Goal: Task Accomplishment & Management: Complete application form

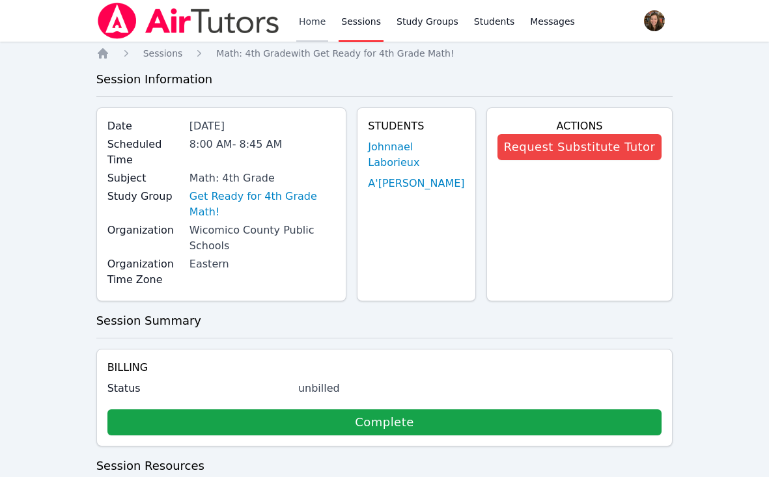
click at [323, 18] on link "Home" at bounding box center [312, 21] width 32 height 42
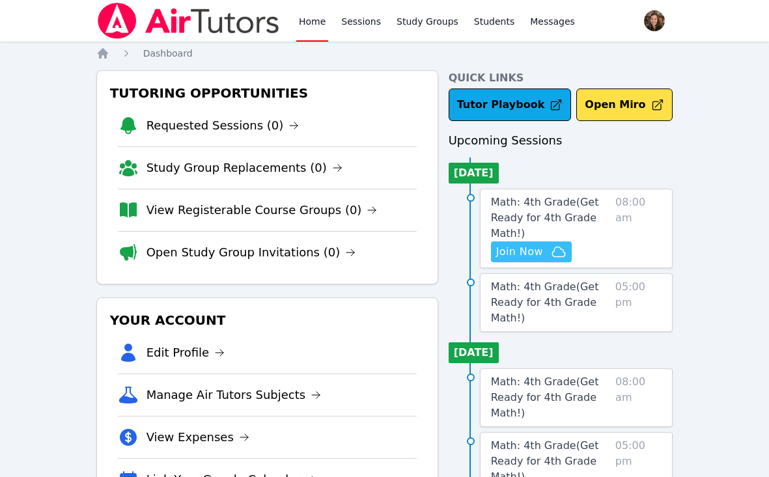
click at [532, 249] on span "Join Now" at bounding box center [519, 252] width 47 height 16
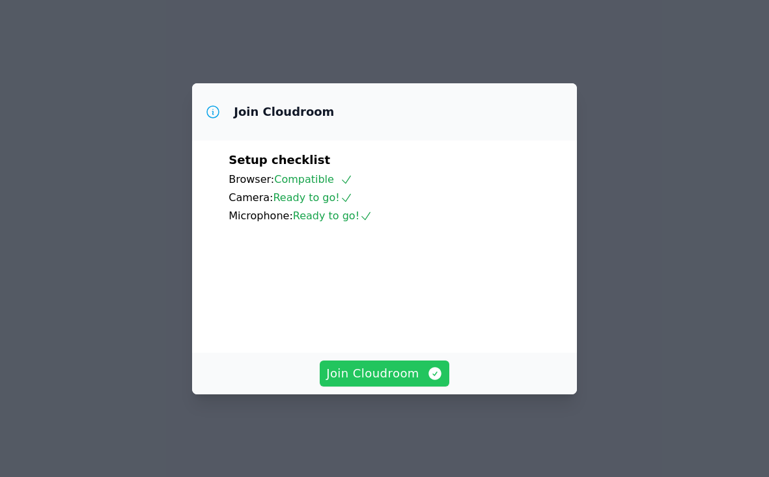
click at [370, 383] on span "Join Cloudroom" at bounding box center [384, 373] width 116 height 18
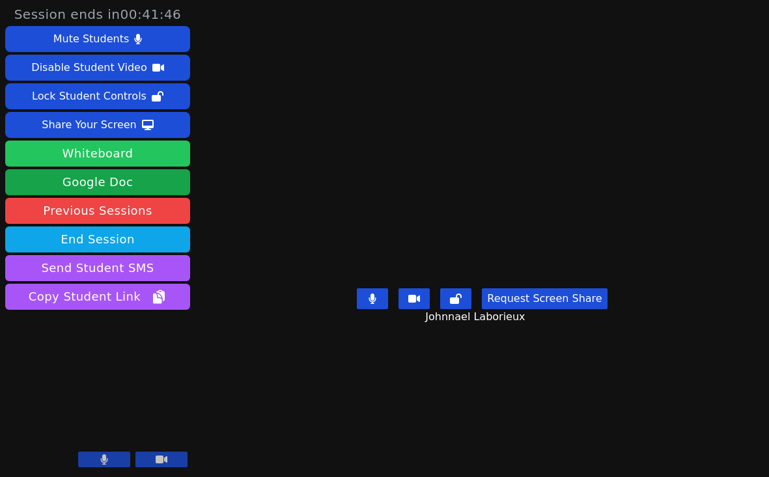
click at [99, 157] on button "Whiteboard" at bounding box center [97, 154] width 185 height 26
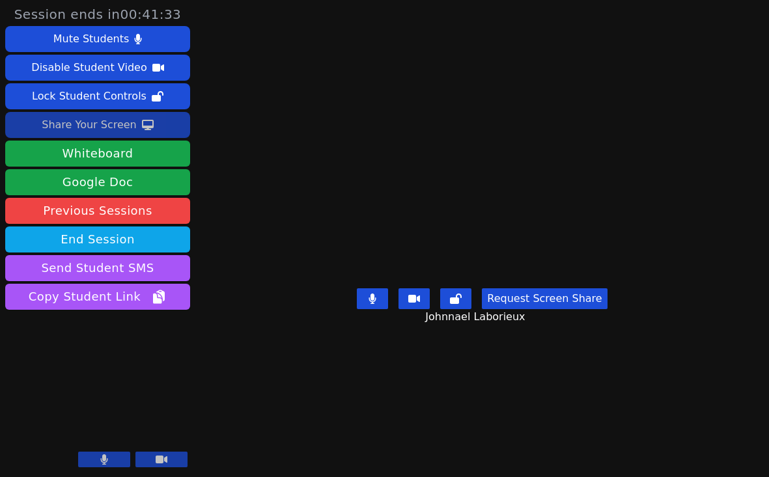
click at [113, 119] on div "Share Your Screen" at bounding box center [89, 125] width 95 height 21
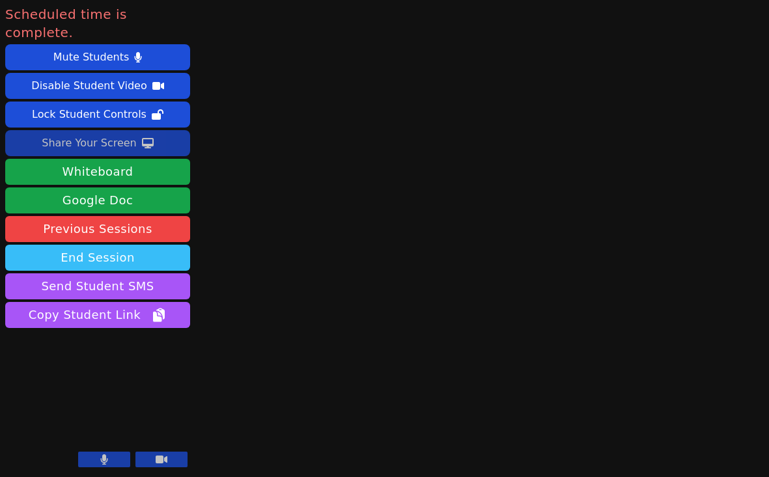
click at [122, 245] on button "End Session" at bounding box center [97, 258] width 185 height 26
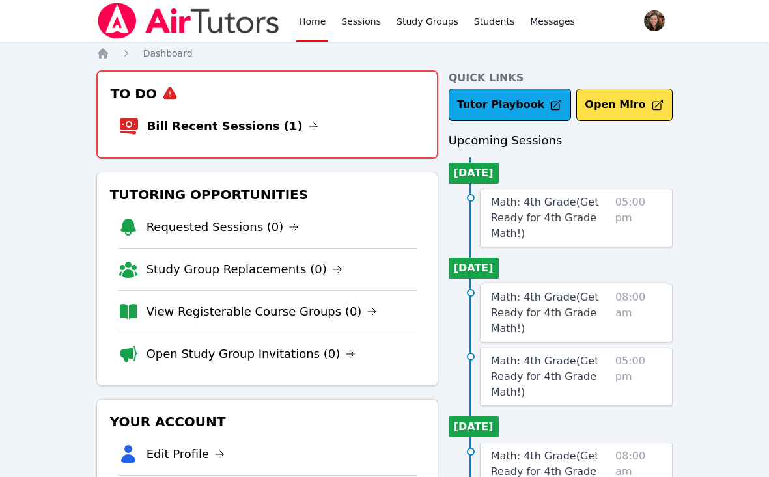
click at [233, 120] on link "Bill Recent Sessions (1)" at bounding box center [232, 126] width 171 height 18
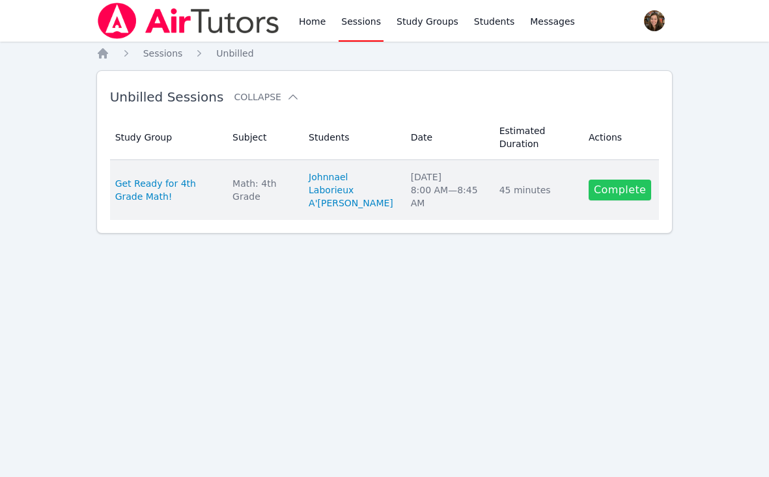
click at [630, 196] on link "Complete" at bounding box center [619, 190] width 62 height 21
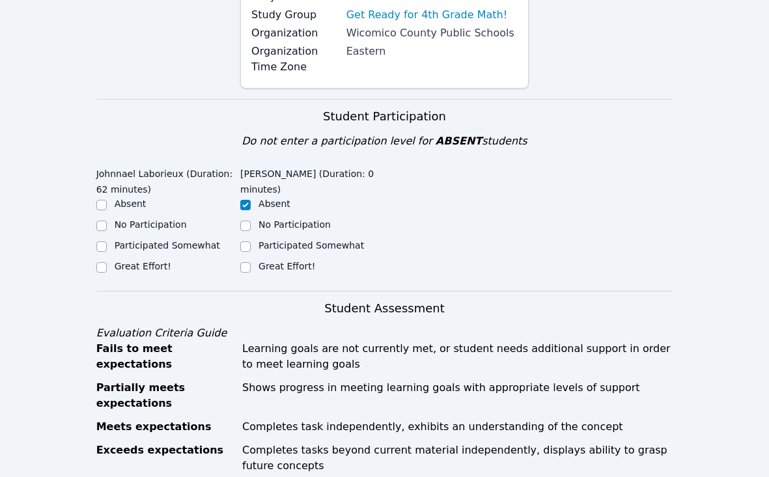
scroll to position [200, 0]
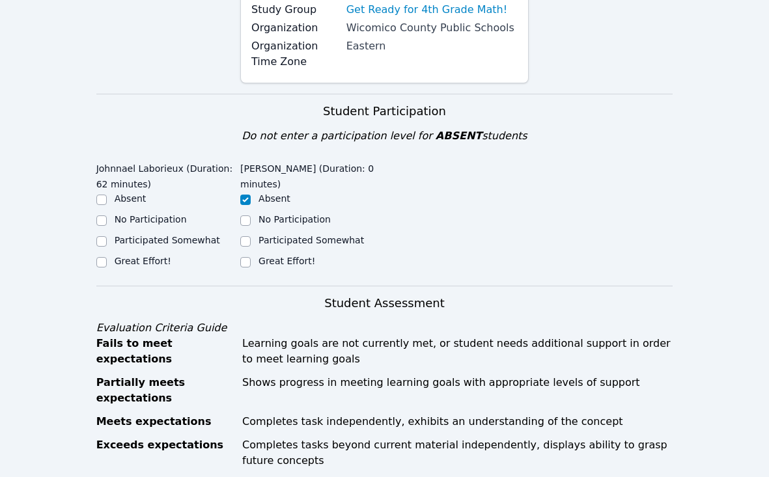
click at [145, 259] on label "Great Effort!" at bounding box center [143, 261] width 57 height 10
click at [107, 259] on input "Great Effort!" at bounding box center [101, 262] width 10 height 10
checkbox input "true"
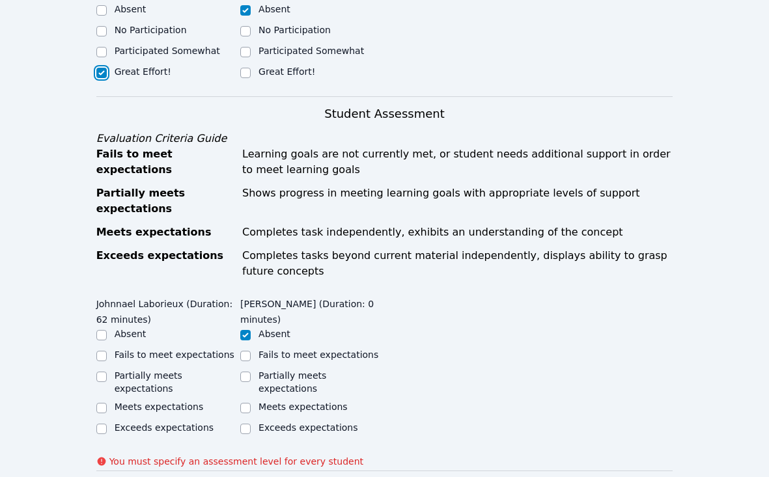
scroll to position [405, 0]
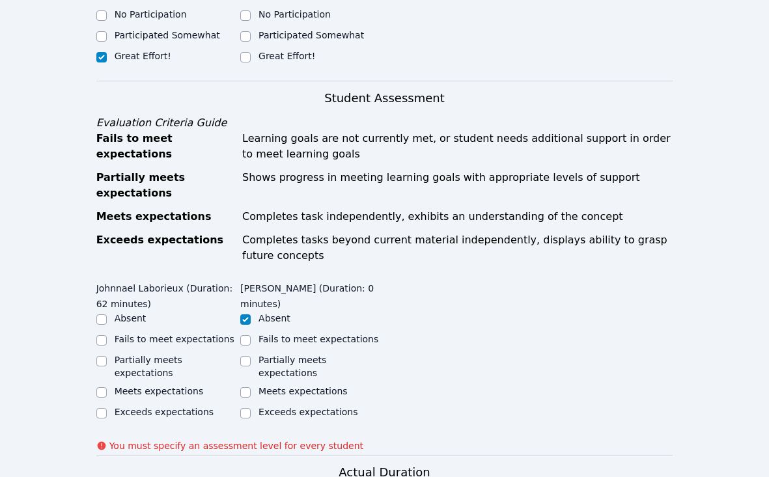
click at [157, 407] on label "Exceeds expectations" at bounding box center [164, 412] width 99 height 10
click at [107, 408] on input "Exceeds expectations" at bounding box center [101, 413] width 10 height 10
checkbox input "true"
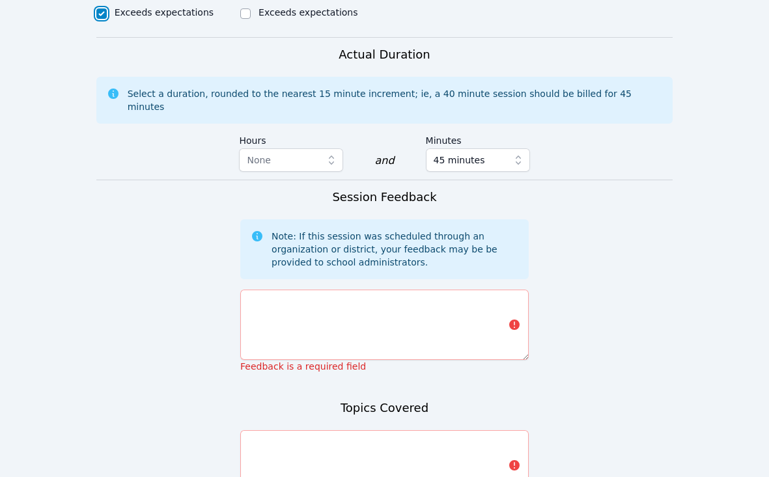
scroll to position [815, 0]
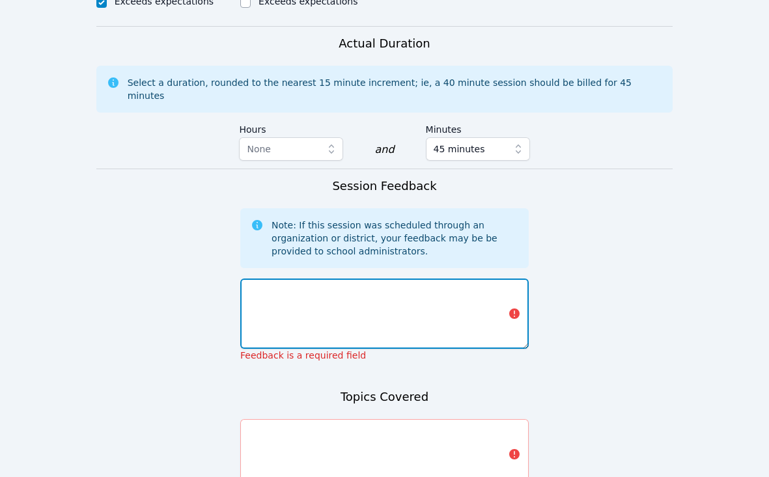
click at [285, 279] on textarea at bounding box center [384, 314] width 288 height 70
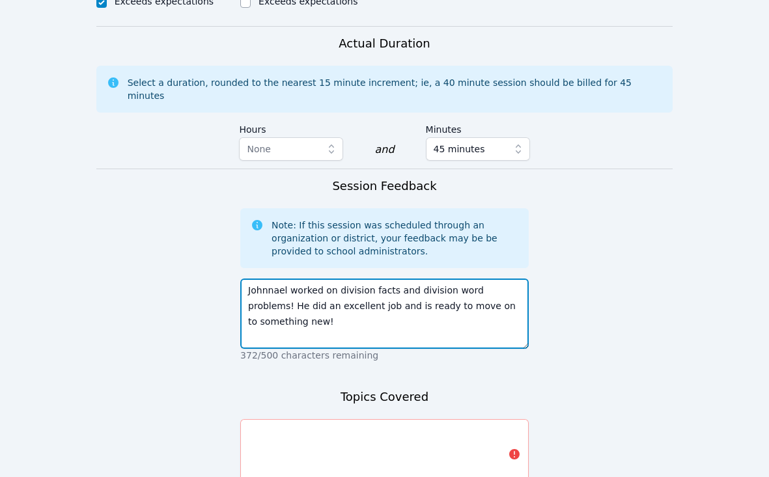
type textarea "Johnnael worked on division facts and division word problems! He did an excelle…"
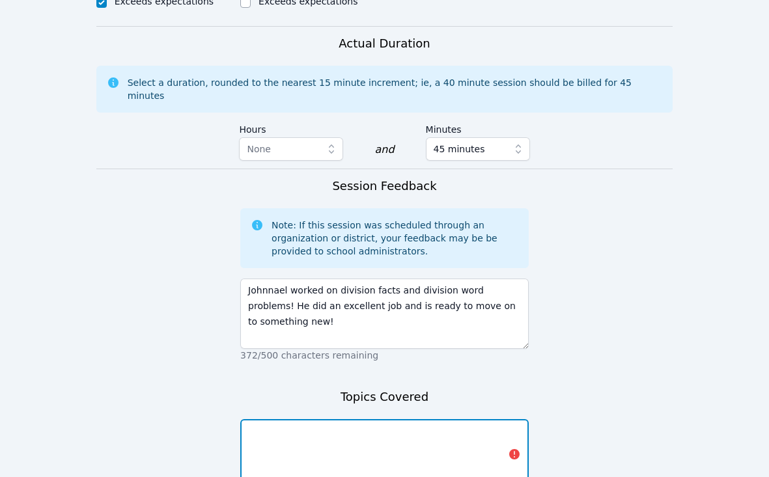
click at [331, 427] on textarea at bounding box center [384, 454] width 288 height 70
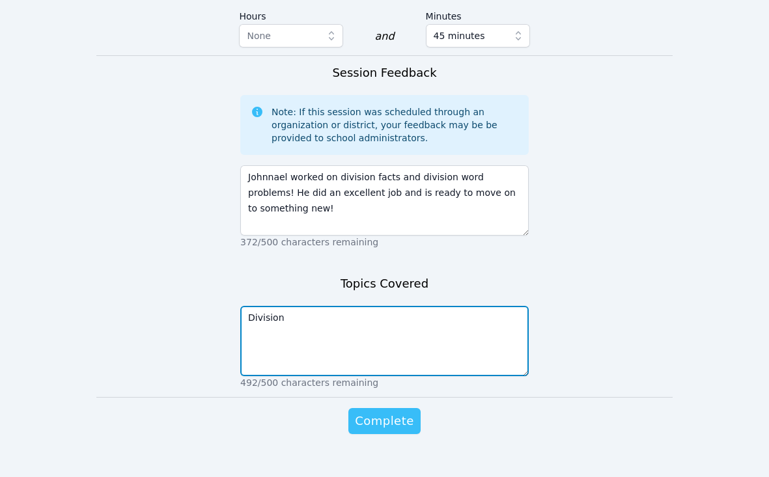
type textarea "Division"
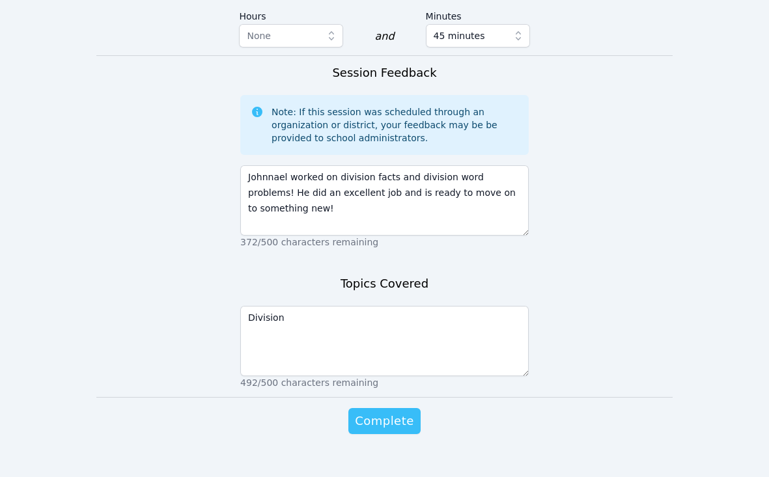
click at [396, 412] on span "Complete" at bounding box center [384, 421] width 59 height 18
